Goal: Task Accomplishment & Management: Use online tool/utility

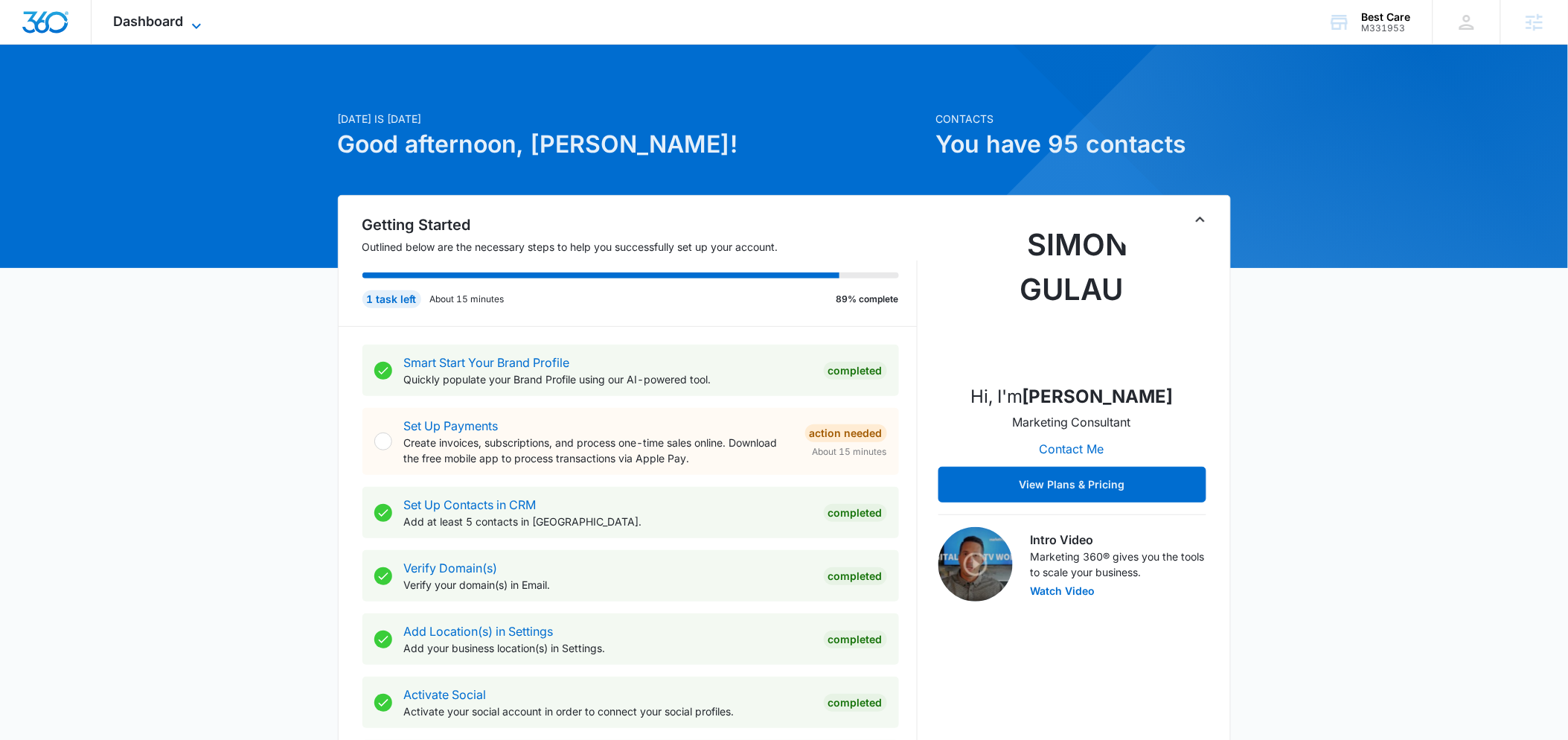
click at [179, 27] on span "Dashboard" at bounding box center [149, 21] width 70 height 15
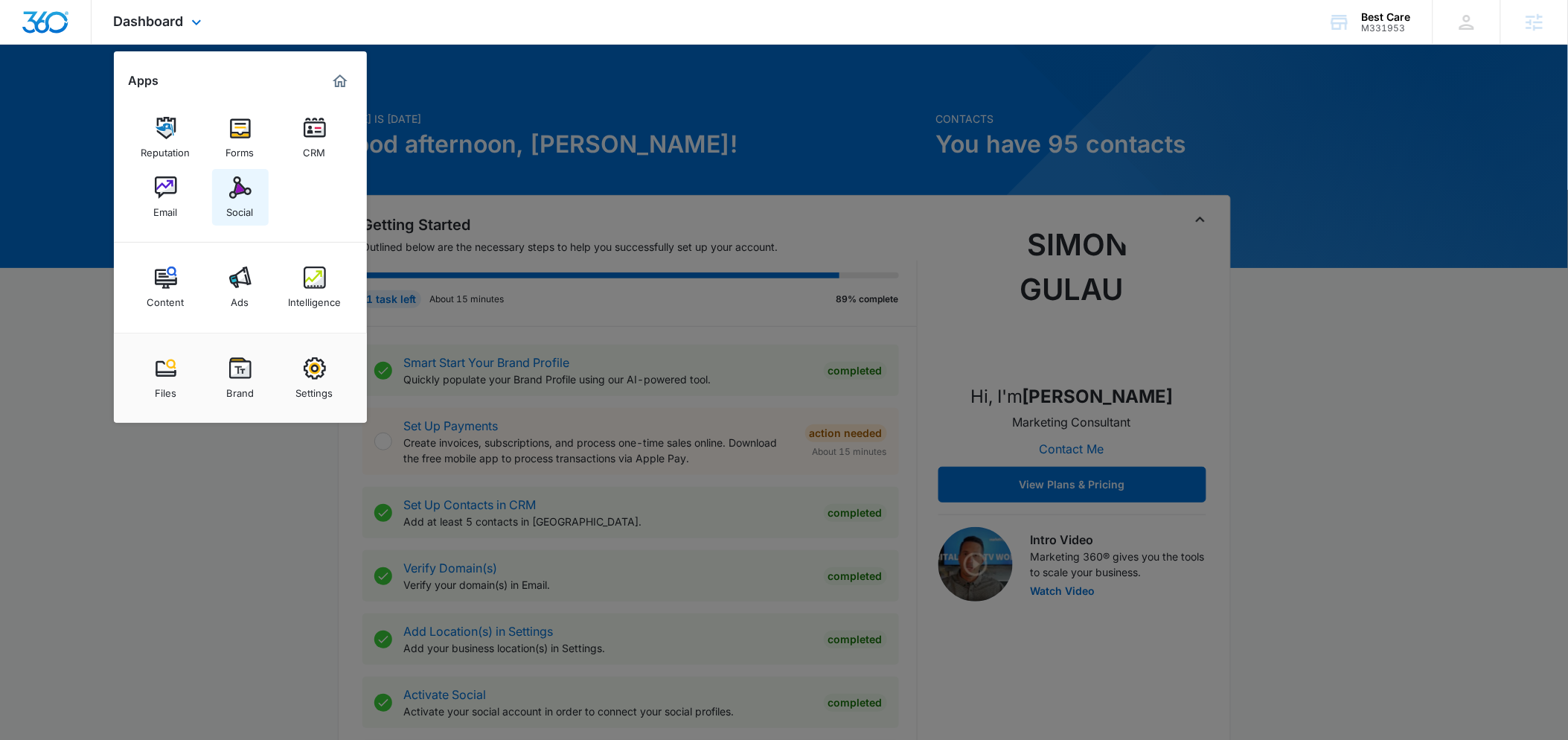
click at [236, 194] on img at bounding box center [240, 187] width 22 height 22
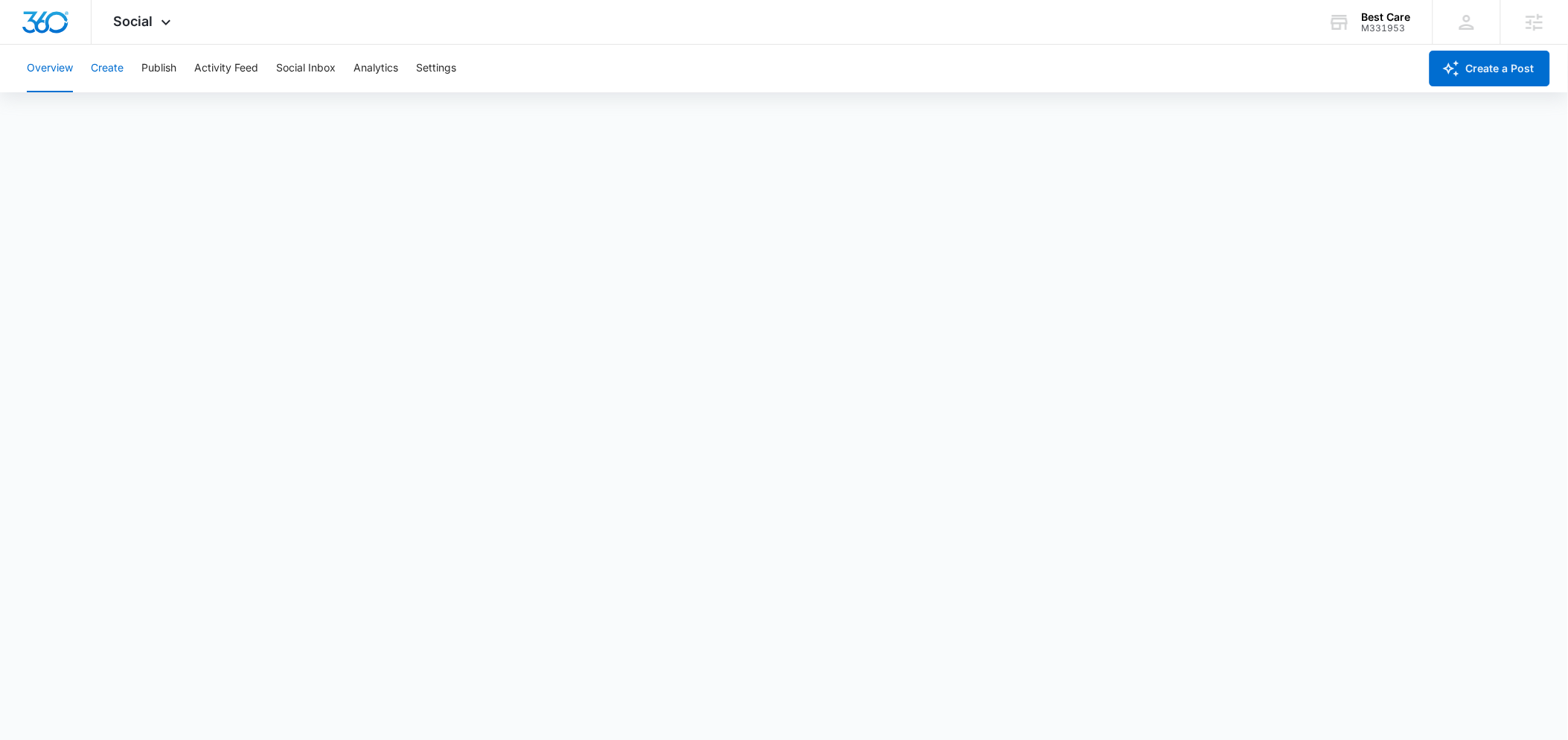
click at [121, 69] on button "Create" at bounding box center [107, 68] width 32 height 48
click at [162, 112] on button "Approvals" at bounding box center [145, 114] width 50 height 42
